Goal: Information Seeking & Learning: Learn about a topic

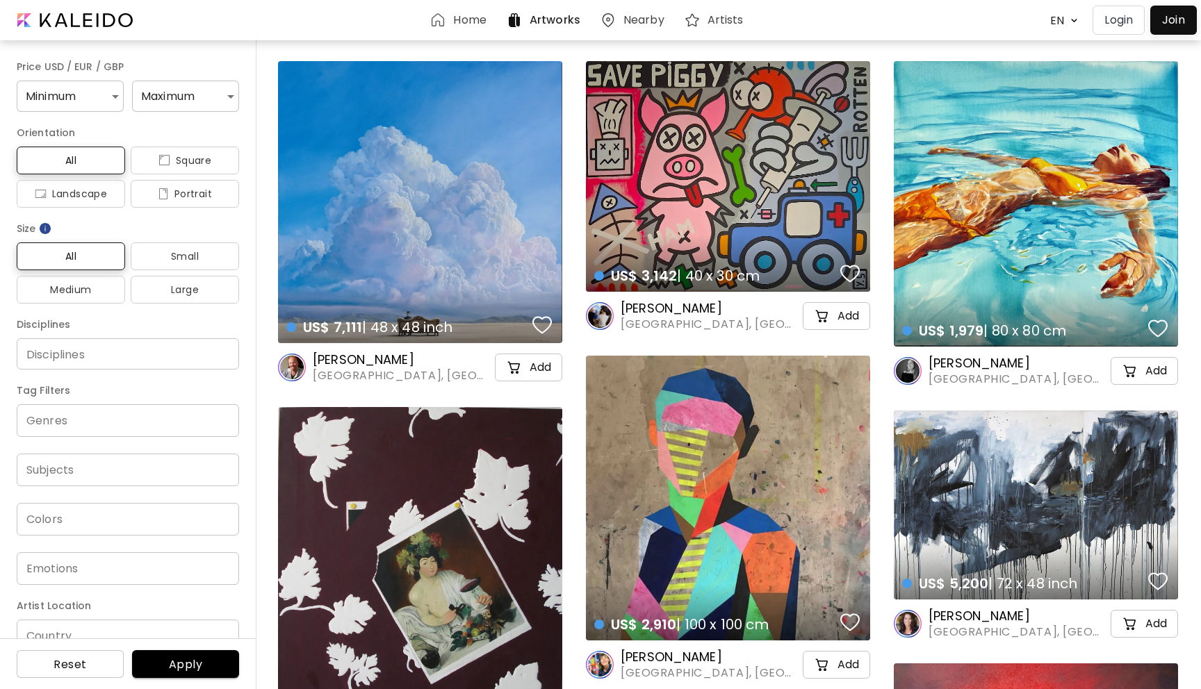
click at [476, 231] on div "US$ 7,111 | 48 x 48 inch details" at bounding box center [420, 202] width 284 height 282
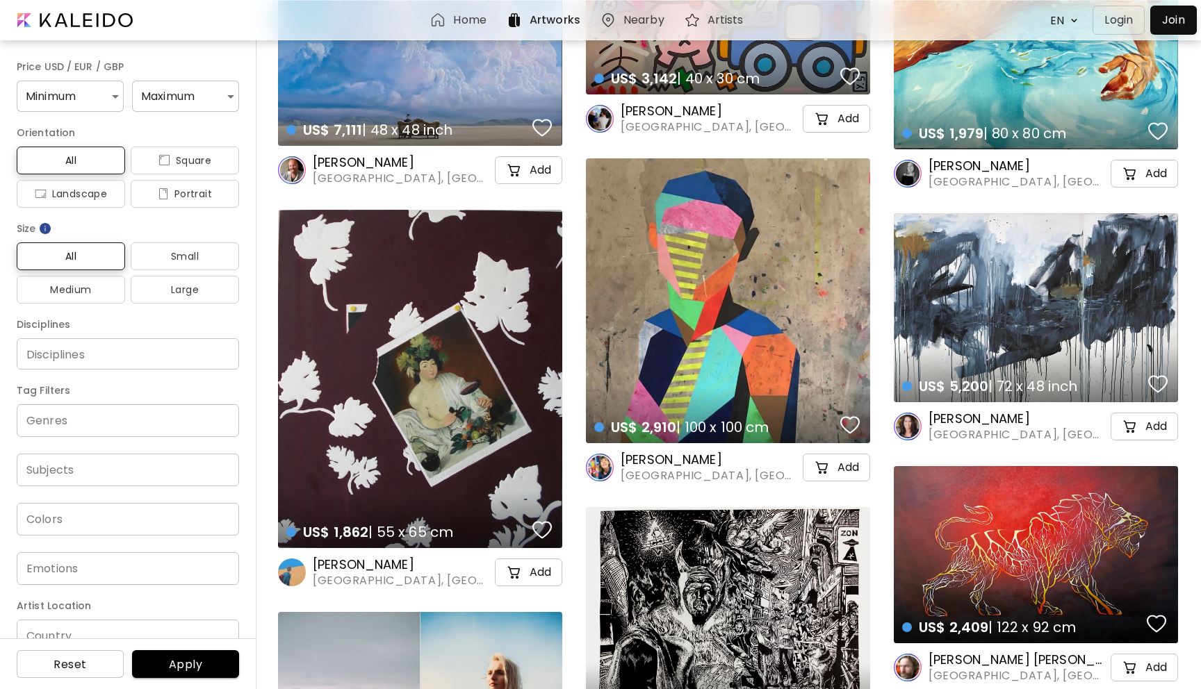
scroll to position [199, 0]
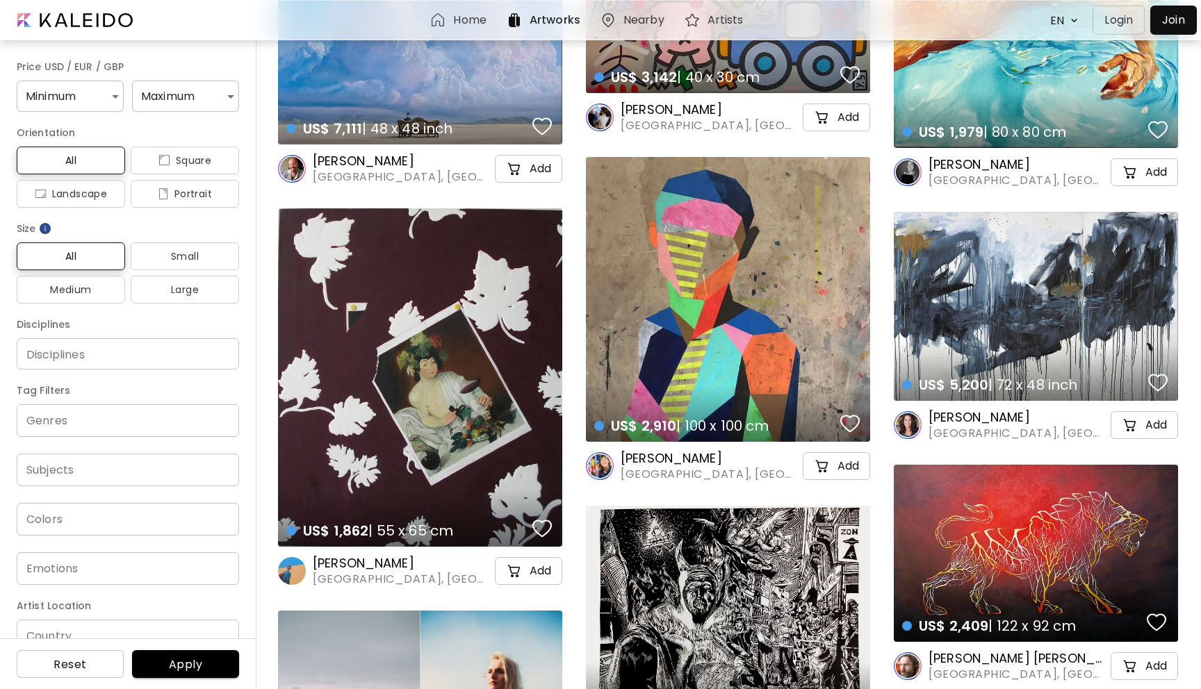
click at [646, 365] on div "US$ 2,910 | 100 x 100 cm details" at bounding box center [728, 299] width 284 height 285
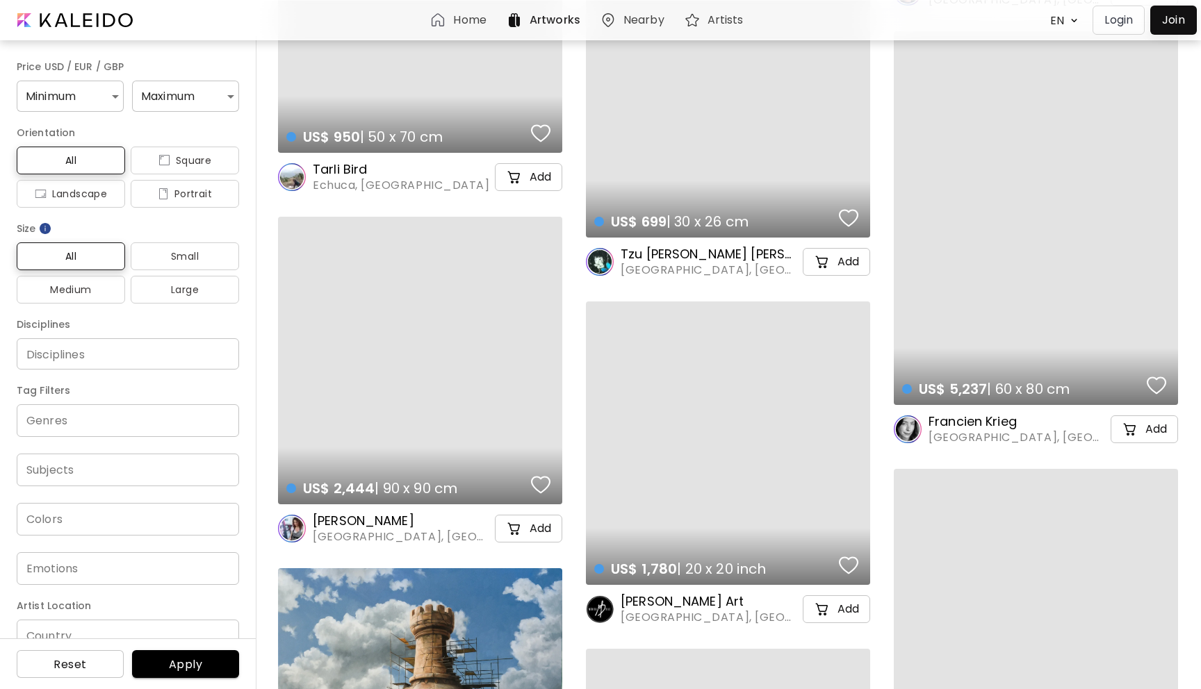
scroll to position [10196, 0]
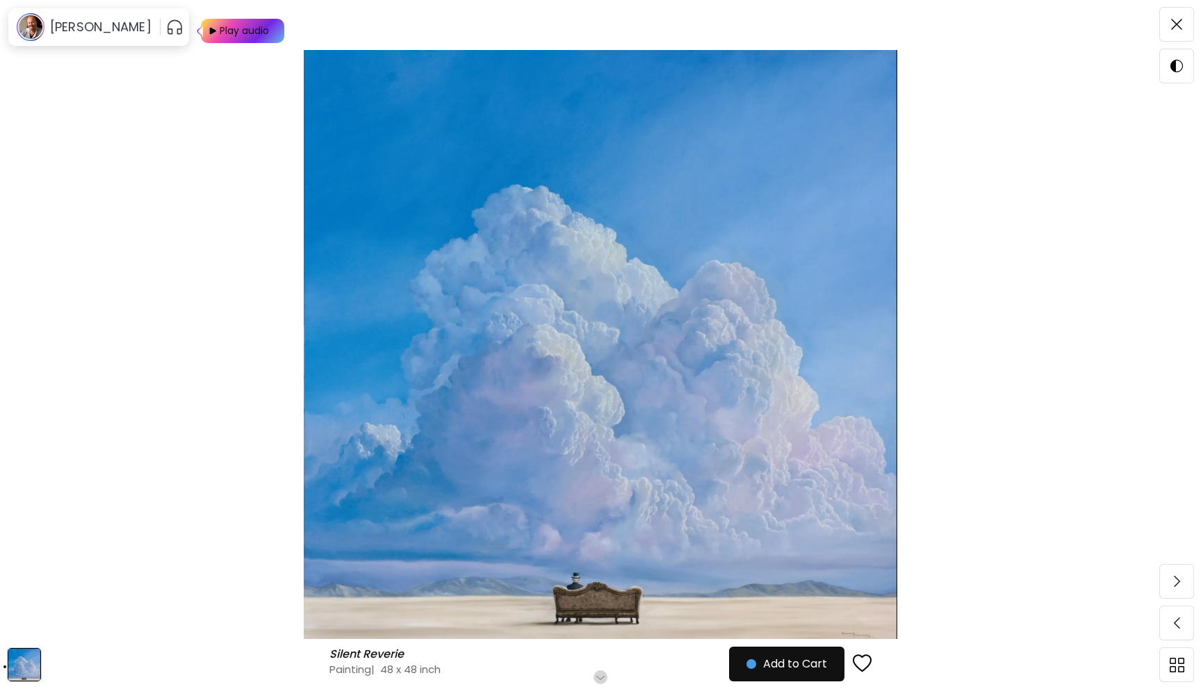
click at [639, 352] on img at bounding box center [600, 344] width 1084 height 589
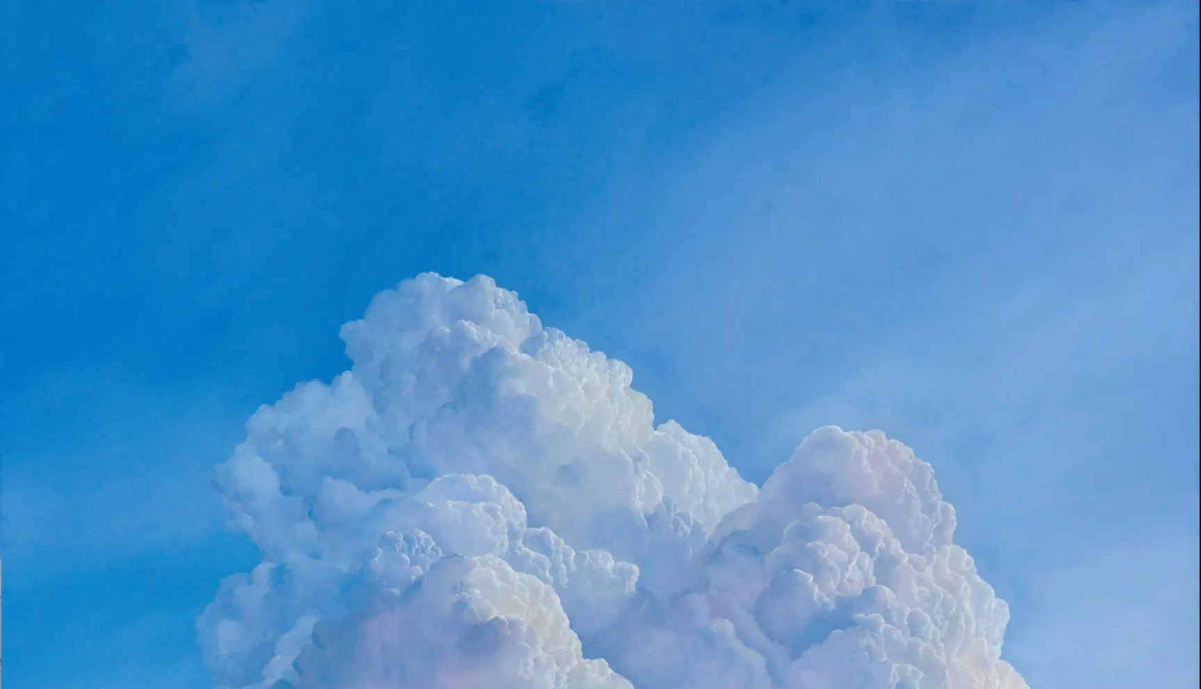
scroll to position [503, 0]
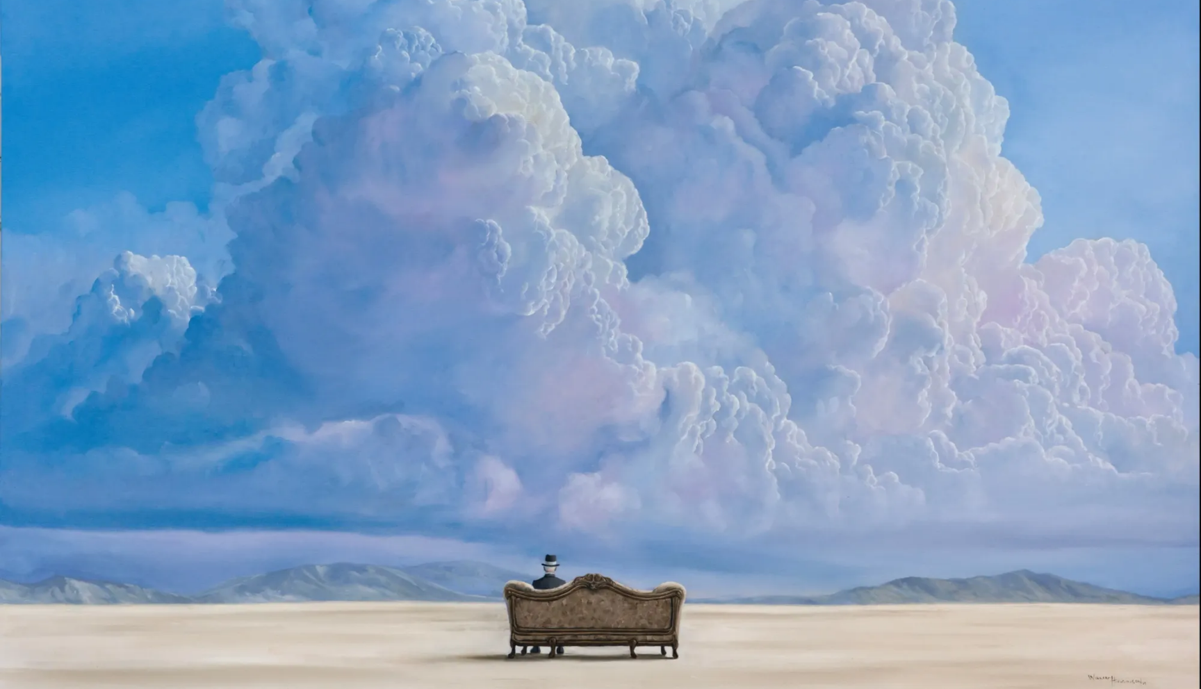
click at [640, 352] on img at bounding box center [600, 93] width 1201 height 1192
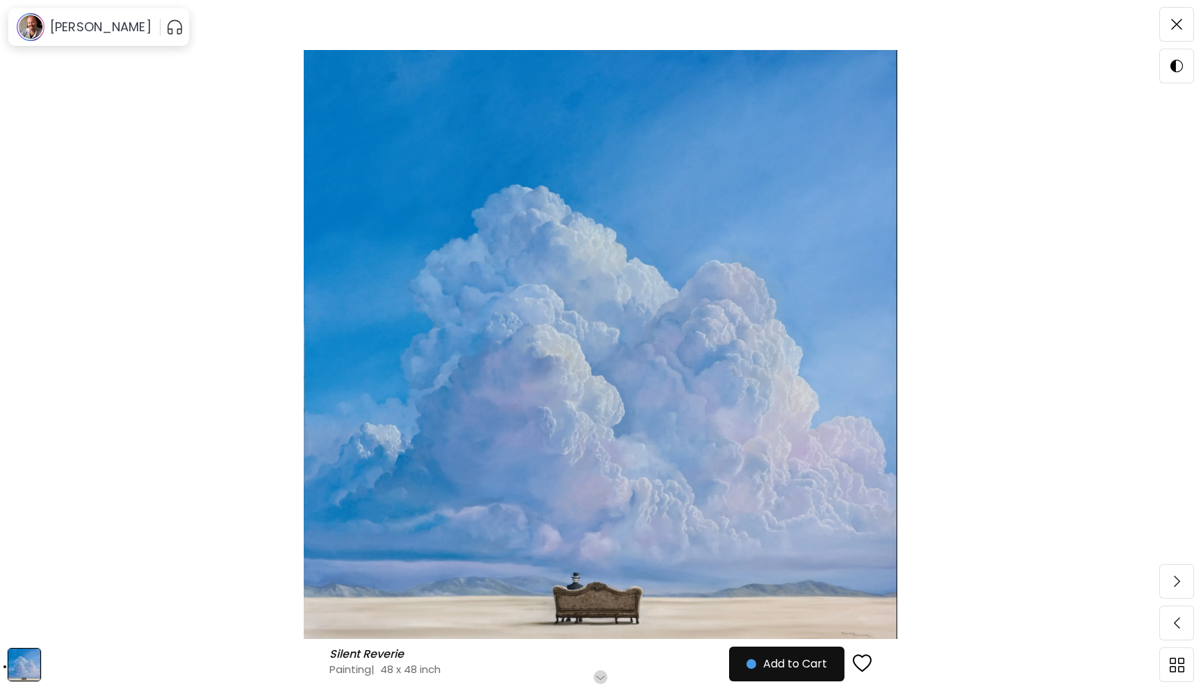
scroll to position [122, 0]
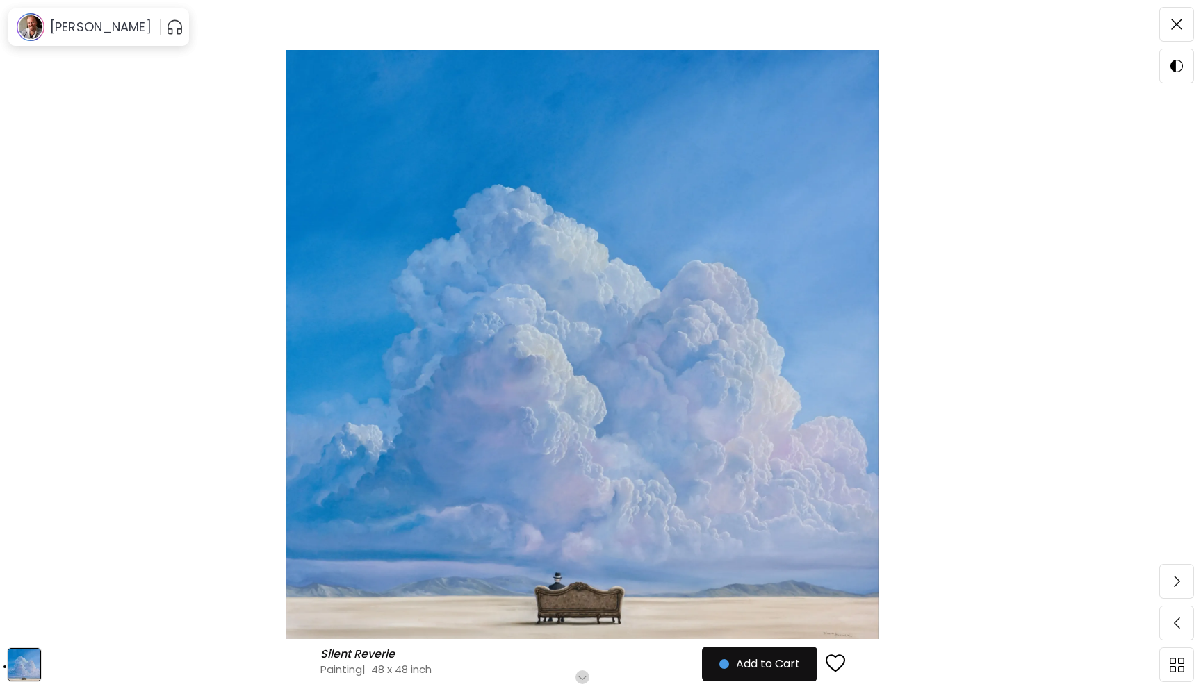
click at [640, 351] on img at bounding box center [582, 344] width 1049 height 589
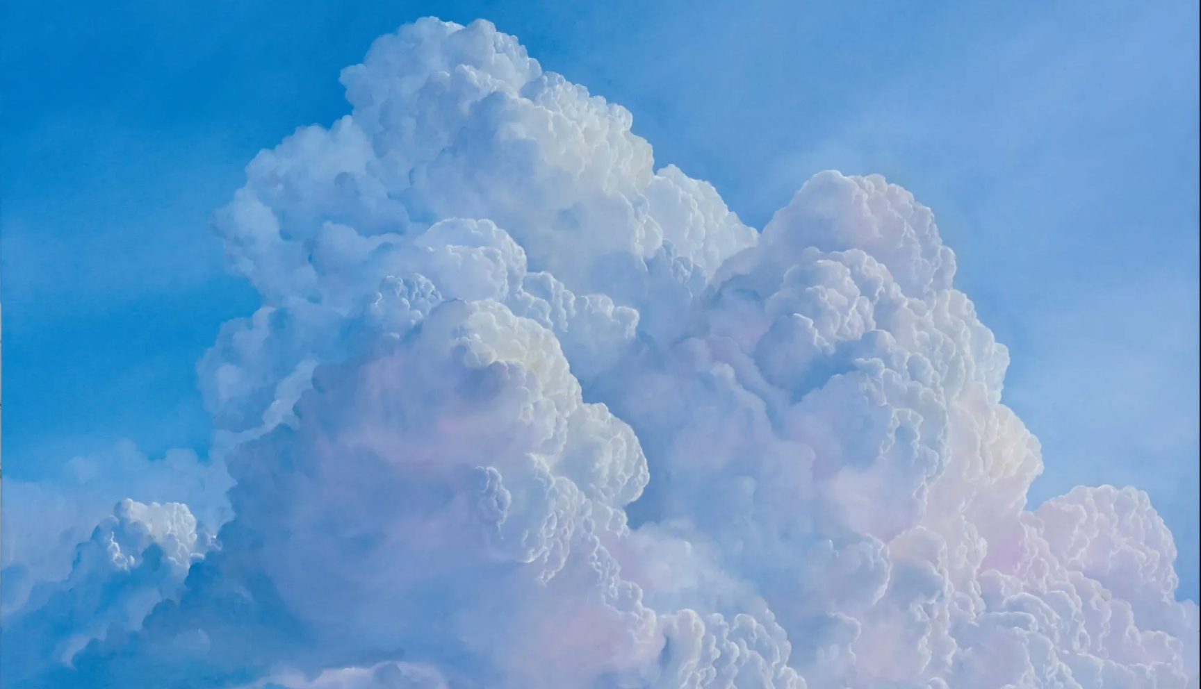
scroll to position [503, 0]
